Goal: Task Accomplishment & Management: Manage account settings

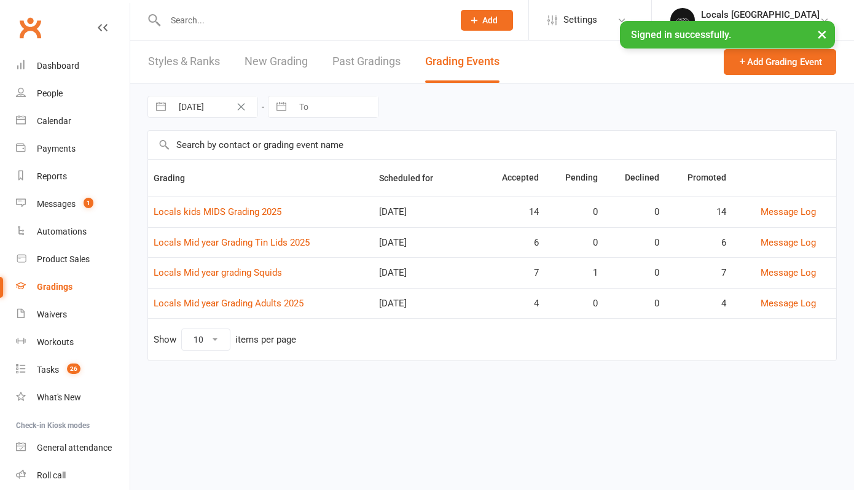
click at [180, 17] on input "text" at bounding box center [303, 20] width 283 height 17
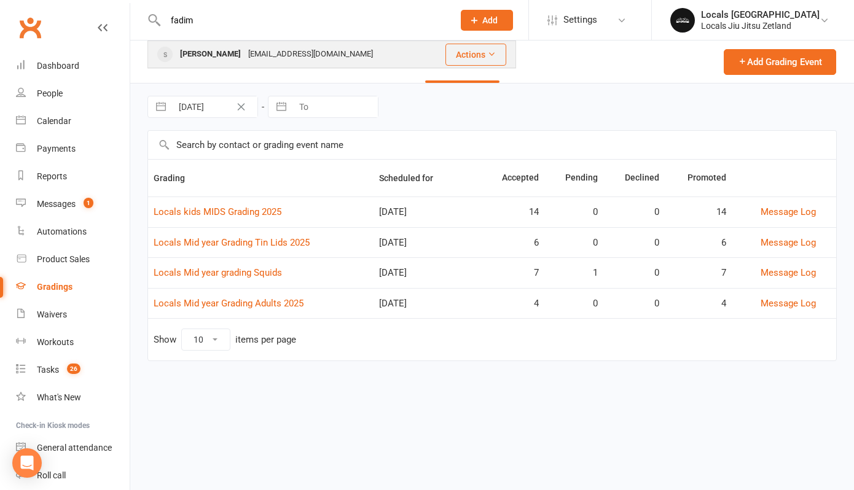
type input "fadim"
click at [174, 57] on div at bounding box center [165, 54] width 23 height 20
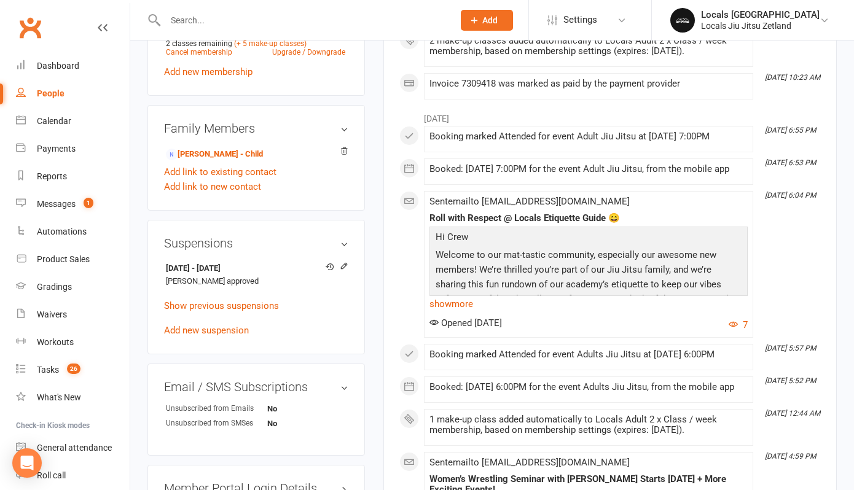
scroll to position [601, 0]
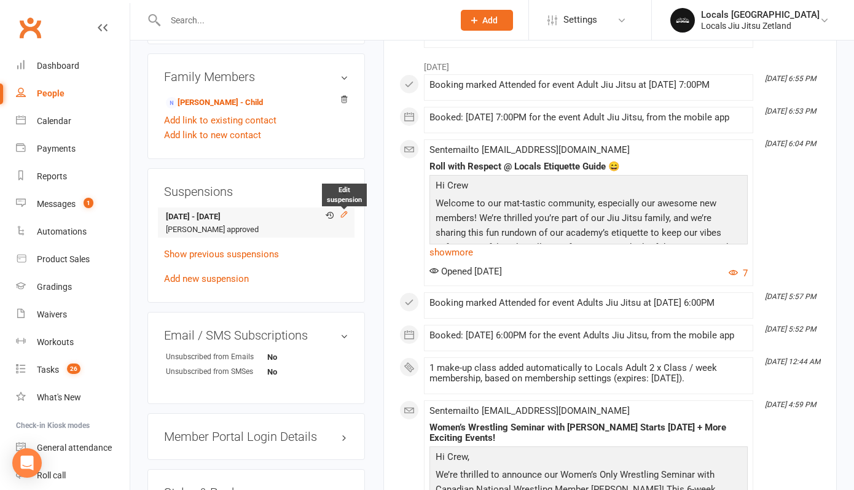
click at [342, 219] on icon at bounding box center [344, 214] width 9 height 9
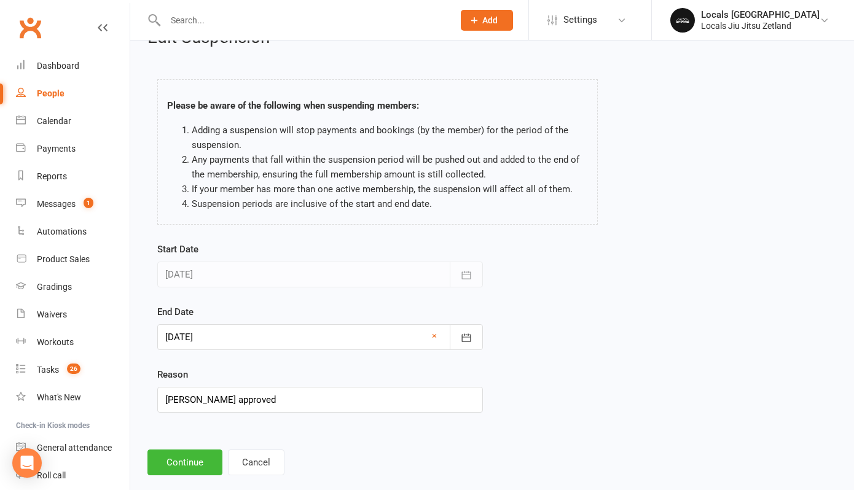
scroll to position [50, 0]
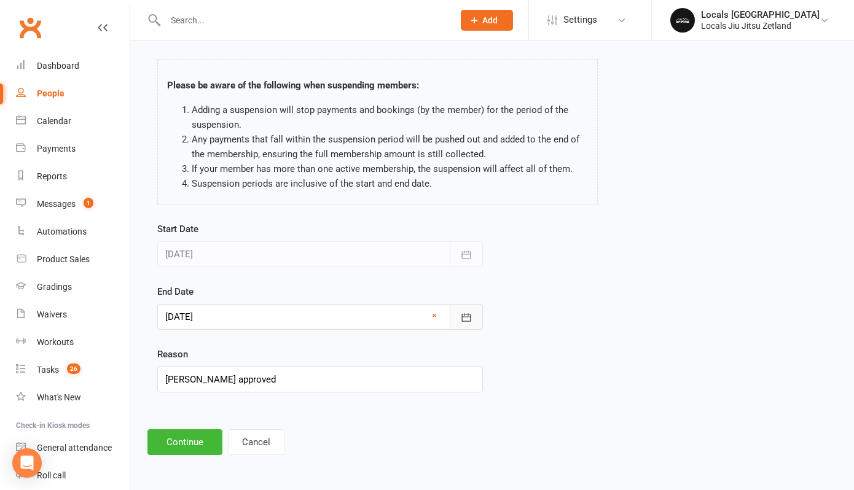
click at [464, 315] on icon "button" at bounding box center [466, 317] width 9 height 8
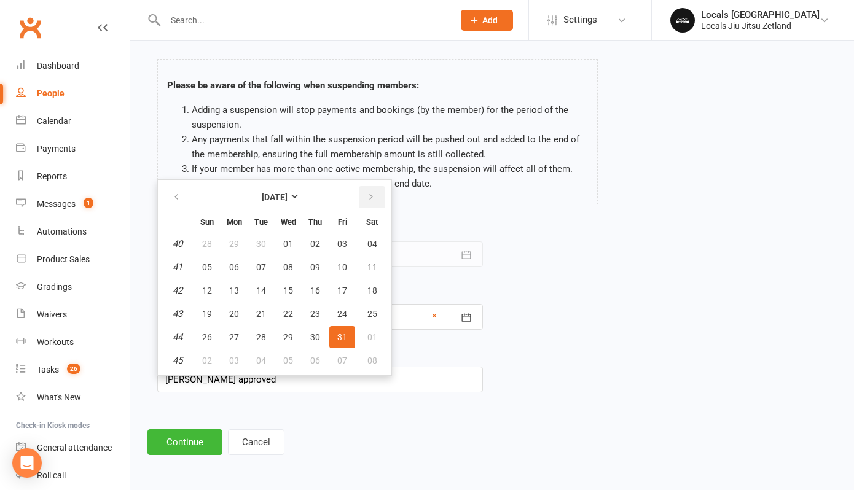
click at [373, 196] on icon "button" at bounding box center [371, 197] width 9 height 10
click at [316, 250] on button "01" at bounding box center [315, 244] width 26 height 22
type input "[DATE]"
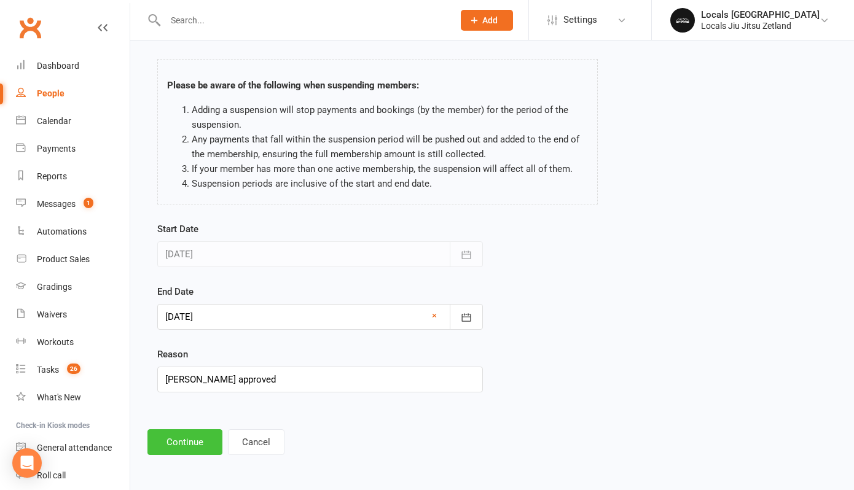
click at [172, 437] on button "Continue" at bounding box center [184, 442] width 75 height 26
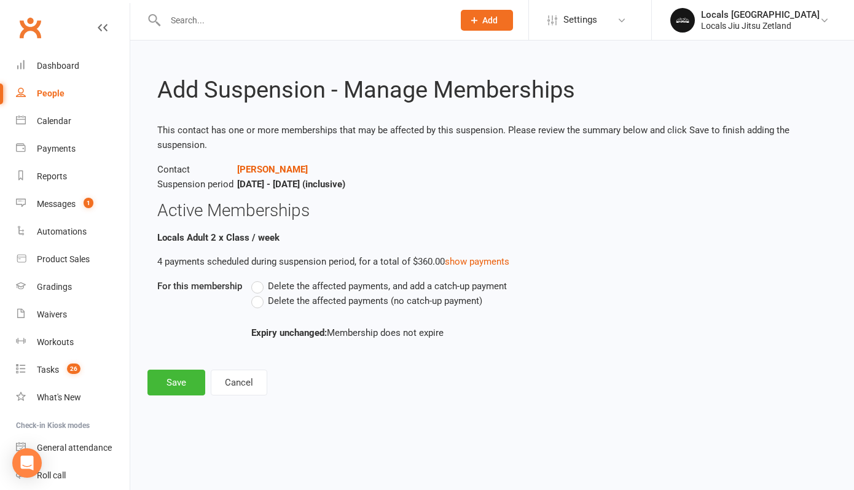
scroll to position [0, 0]
click at [258, 305] on label "Delete the affected payments (no catch-up payment)" at bounding box center [366, 301] width 231 height 15
click at [258, 294] on input "Delete the affected payments (no catch-up payment)" at bounding box center [255, 294] width 8 height 0
click at [162, 378] on button "Save" at bounding box center [176, 383] width 58 height 26
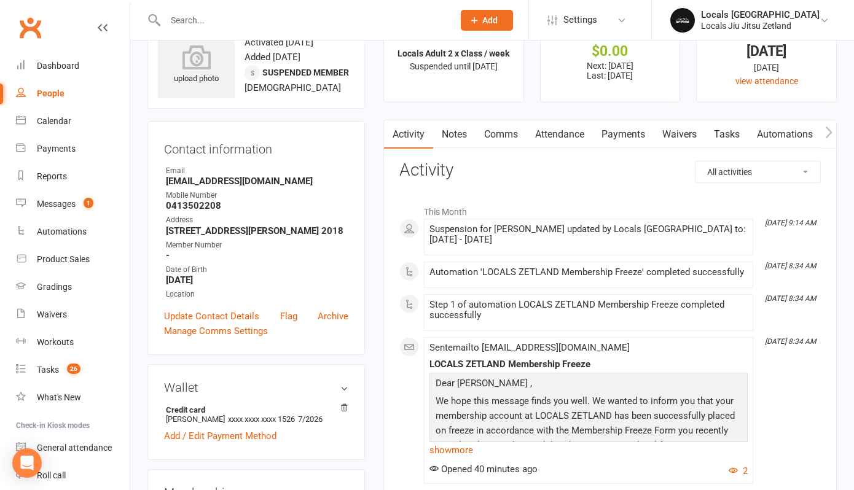
scroll to position [48, 0]
